Goal: Transaction & Acquisition: Obtain resource

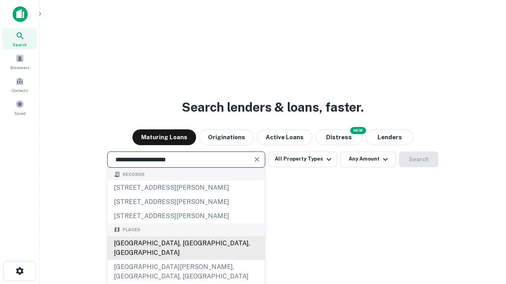
click at [186, 260] on div "Santa Monica, CA, USA" at bounding box center [185, 249] width 157 height 24
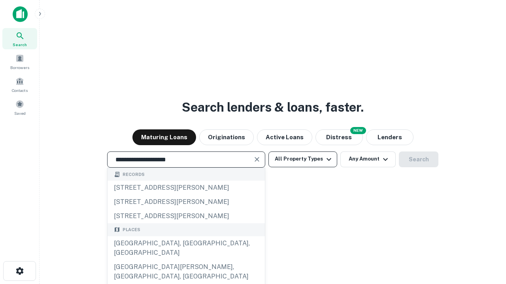
type input "**********"
click at [303, 159] on button "All Property Types" at bounding box center [302, 160] width 69 height 16
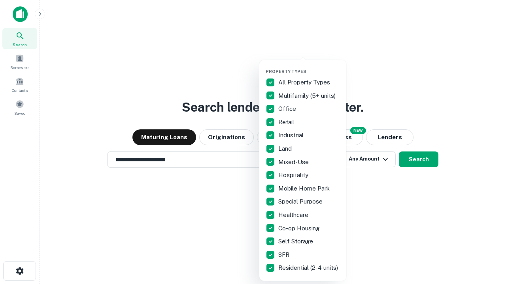
click at [309, 66] on button "button" at bounding box center [308, 66] width 87 height 0
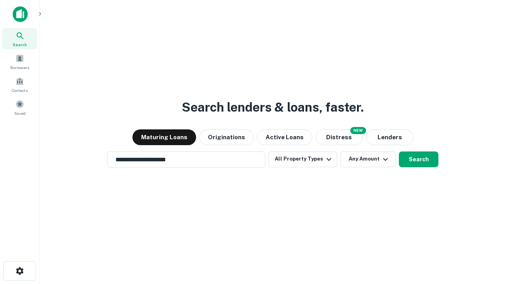
scroll to position [12, 0]
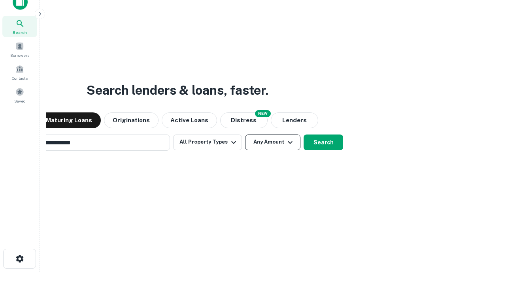
click at [245, 135] on button "Any Amount" at bounding box center [272, 143] width 55 height 16
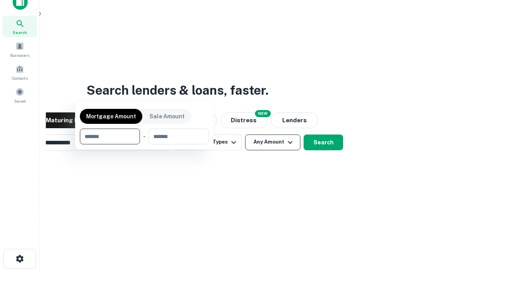
scroll to position [13, 0]
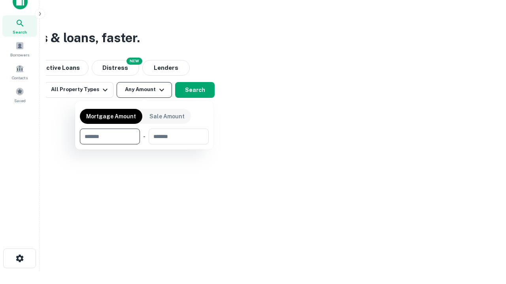
type input "*******"
click at [144, 145] on button "button" at bounding box center [144, 145] width 129 height 0
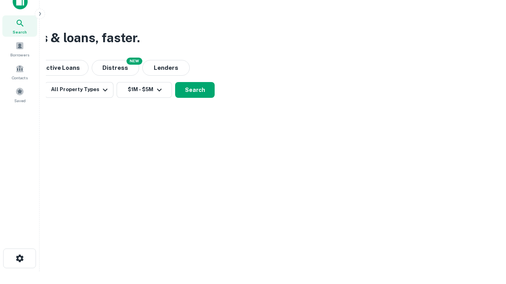
scroll to position [5, 146]
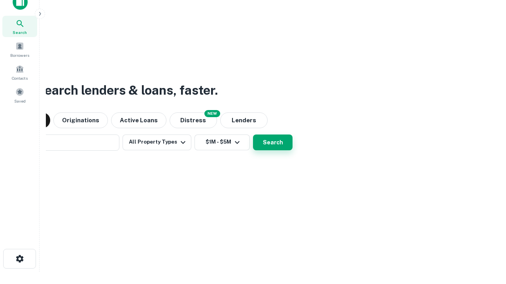
click at [253, 135] on button "Search" at bounding box center [273, 143] width 40 height 16
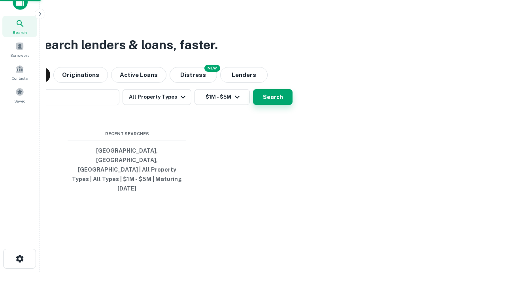
scroll to position [21, 224]
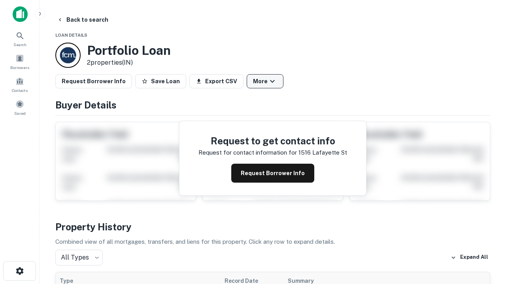
click at [265, 81] on button "More" at bounding box center [265, 81] width 37 height 14
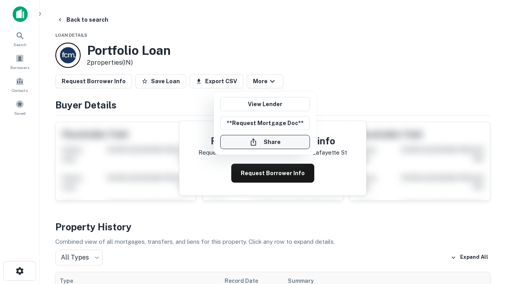
click at [265, 142] on button "Share" at bounding box center [265, 142] width 90 height 14
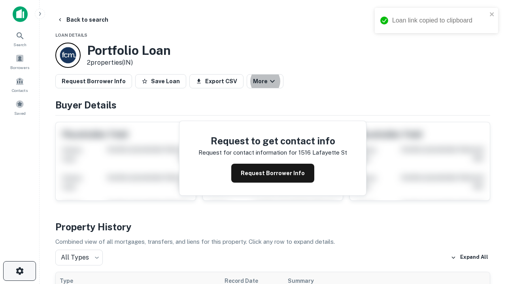
click at [19, 271] on icon "button" at bounding box center [19, 271] width 9 height 9
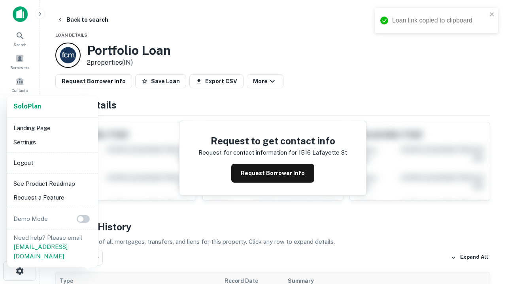
click at [52, 163] on li "Logout" at bounding box center [52, 163] width 85 height 14
